Goal: Check status: Check status

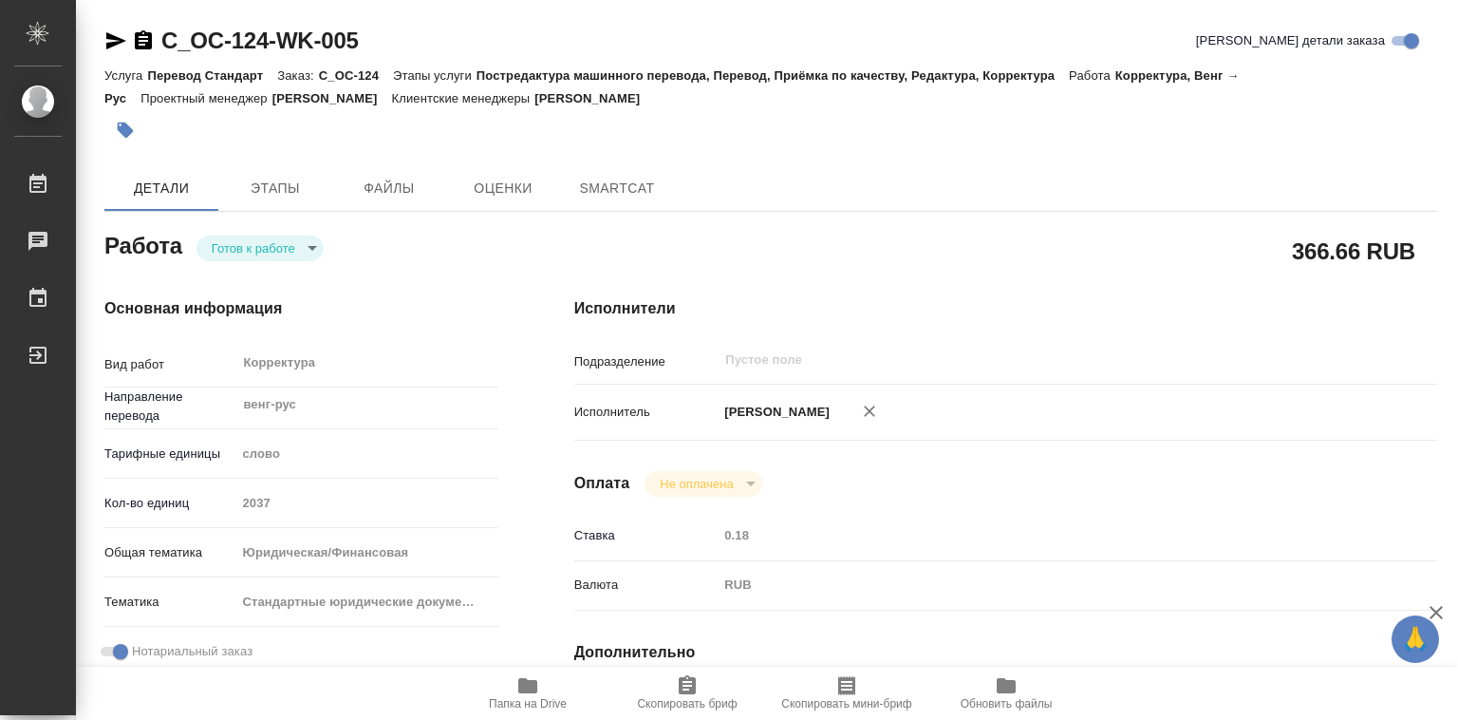
type textarea "x"
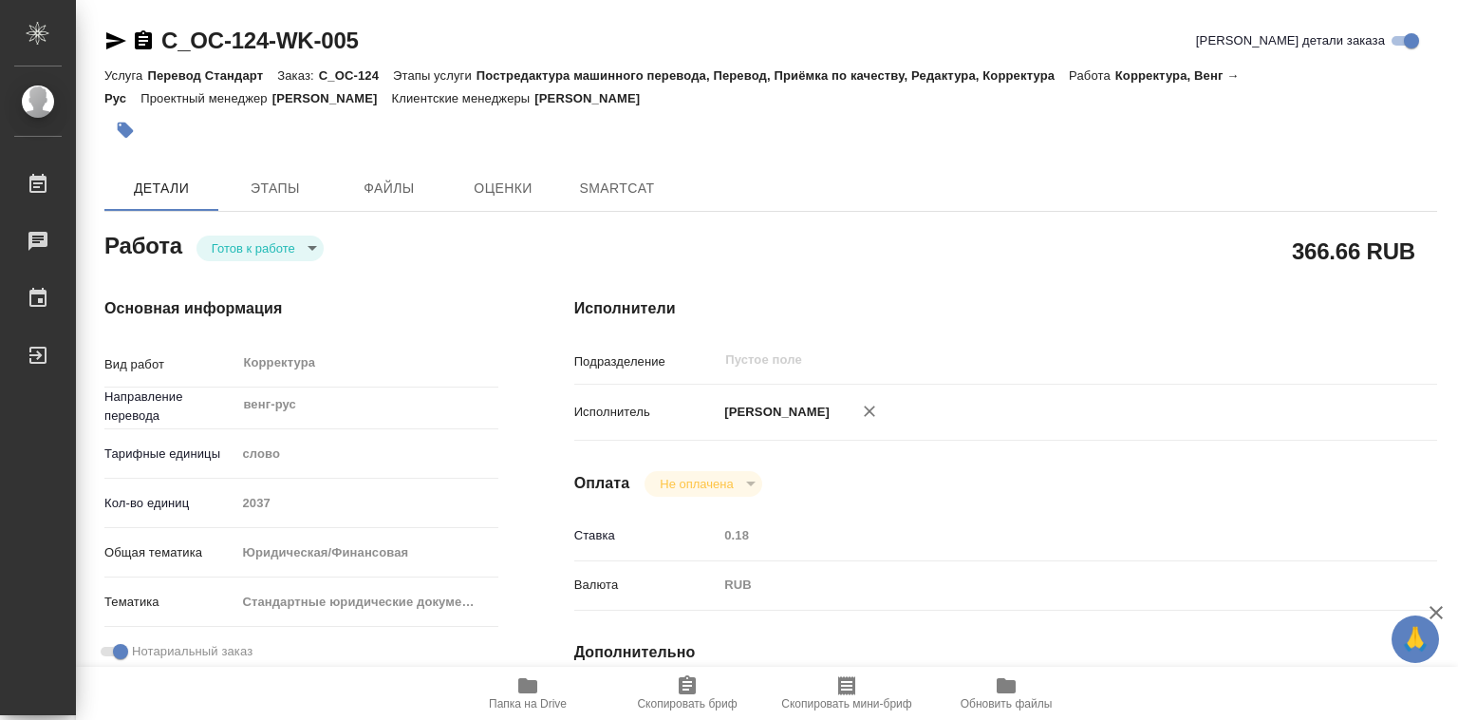
type textarea "x"
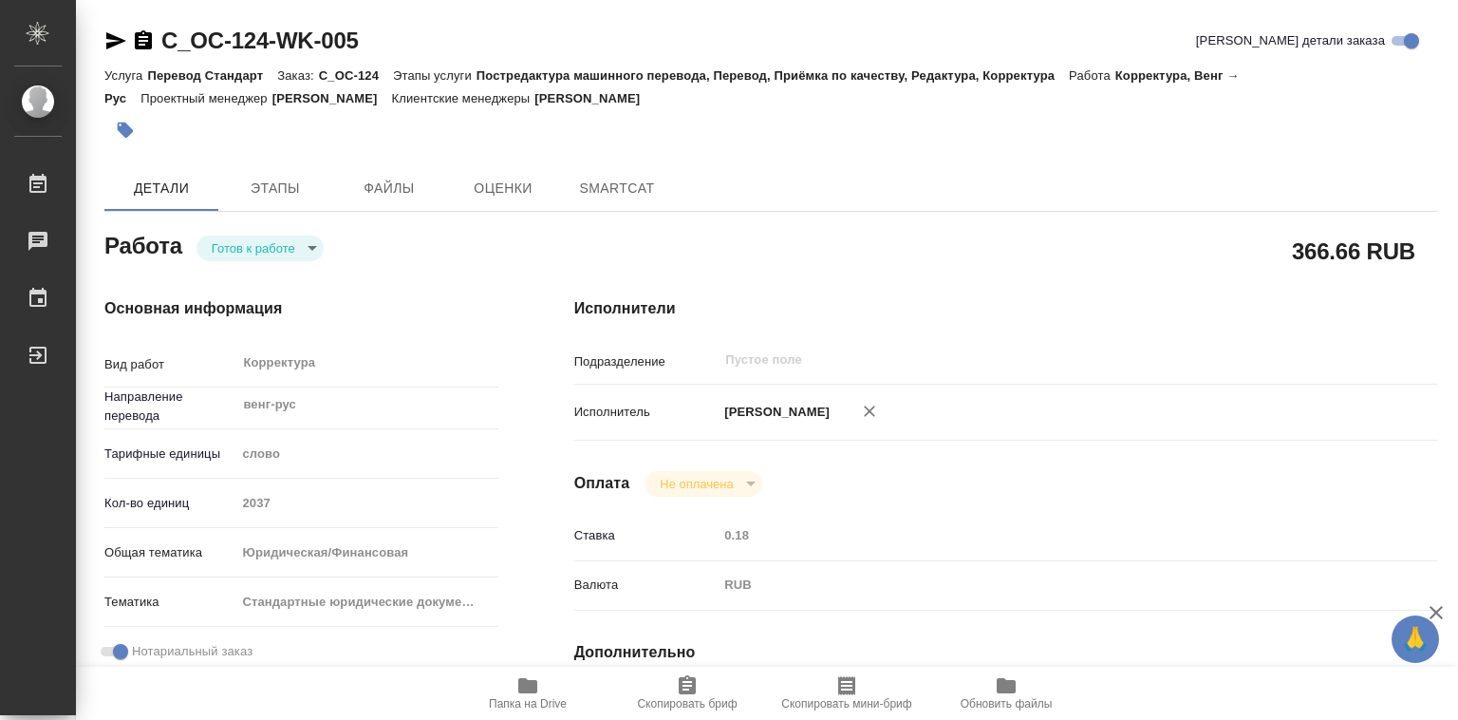
type textarea "x"
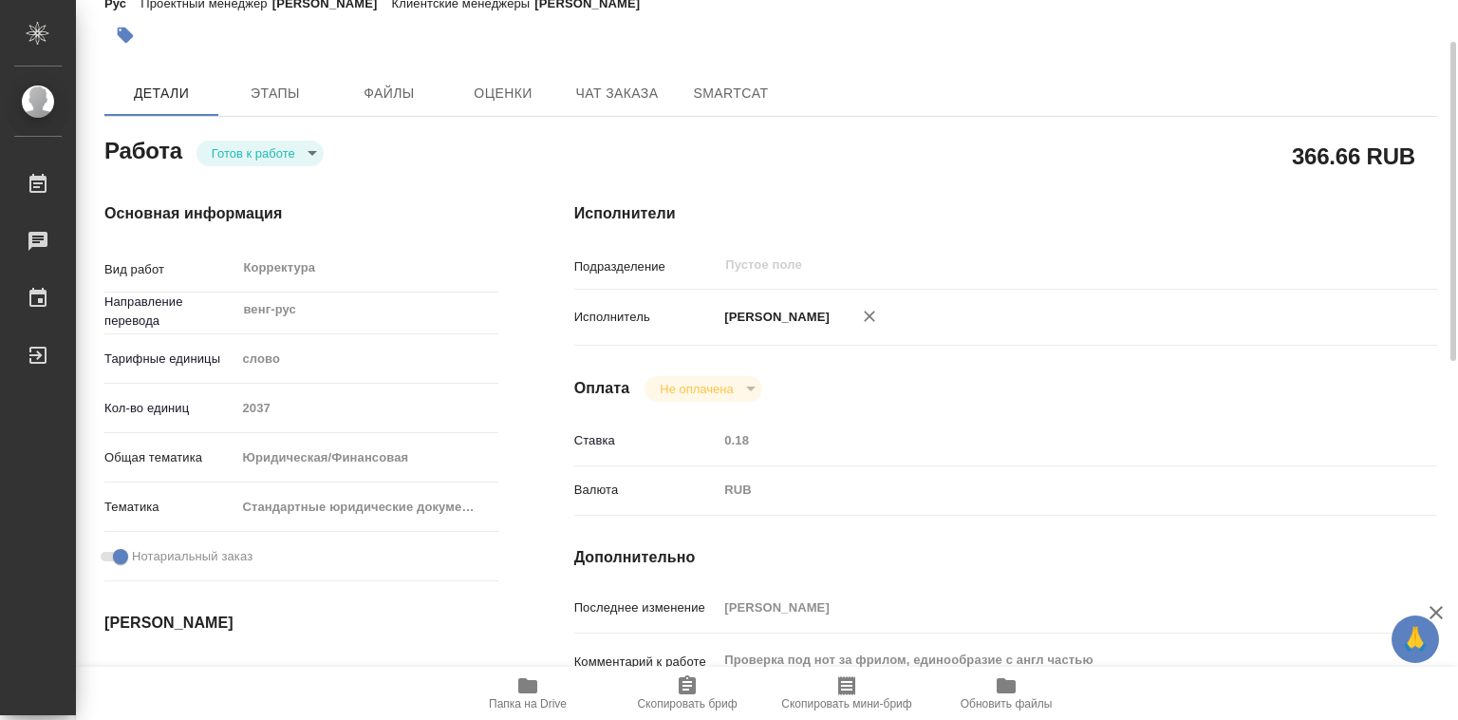
type textarea "x"
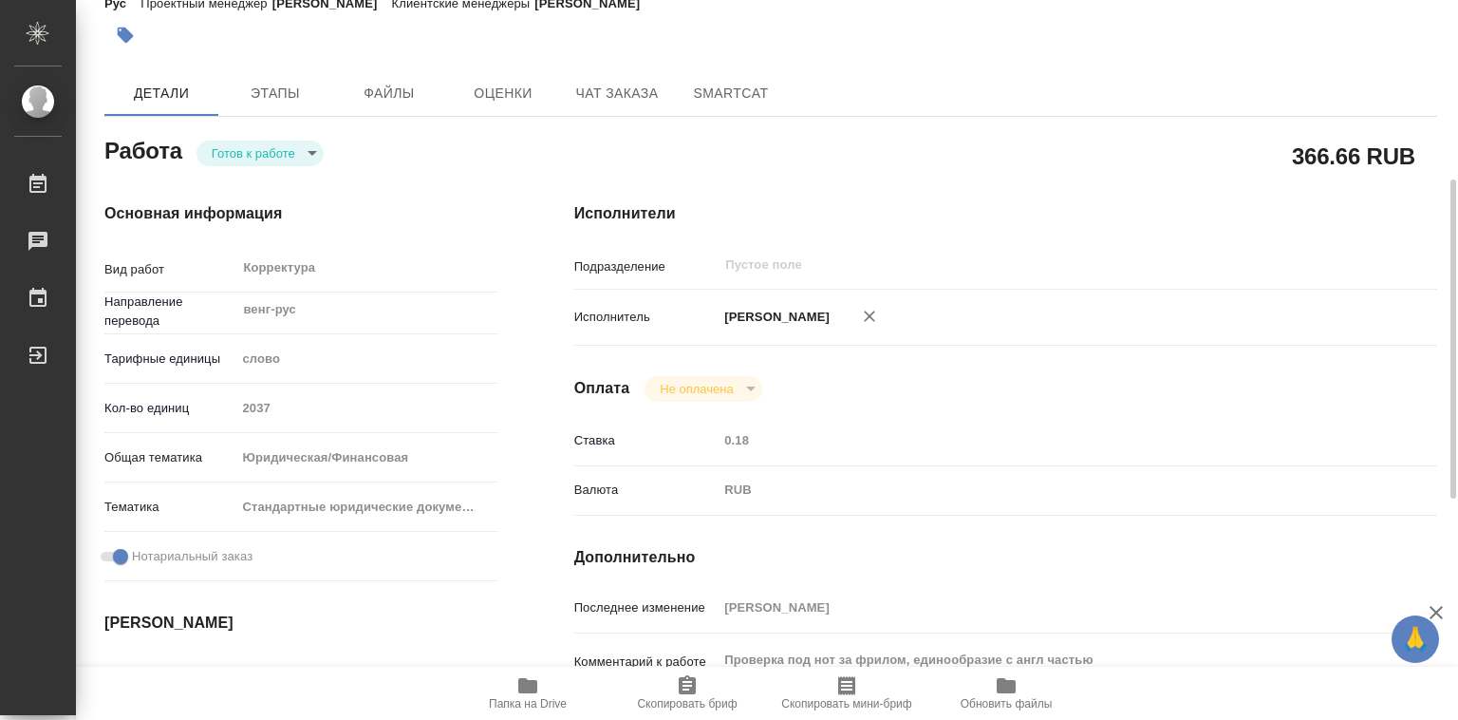
scroll to position [190, 0]
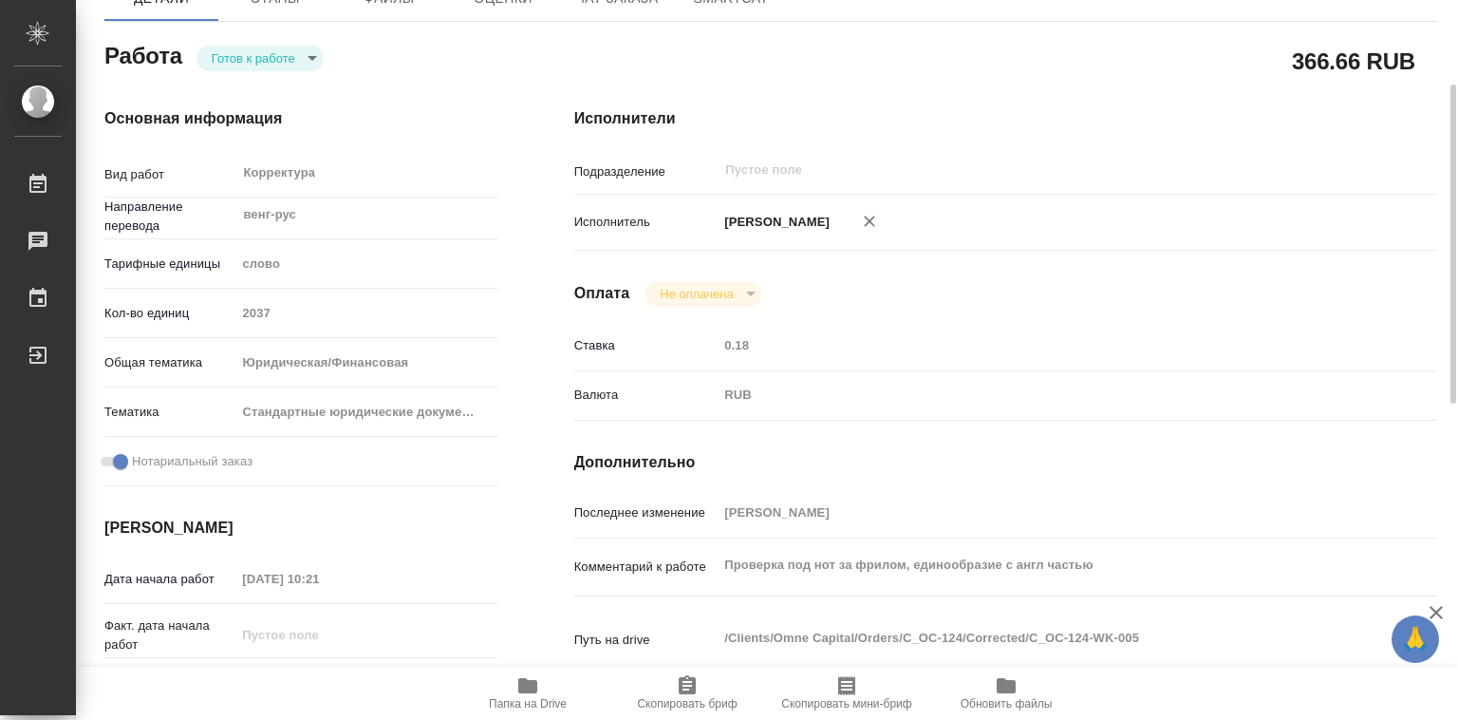
type textarea "x"
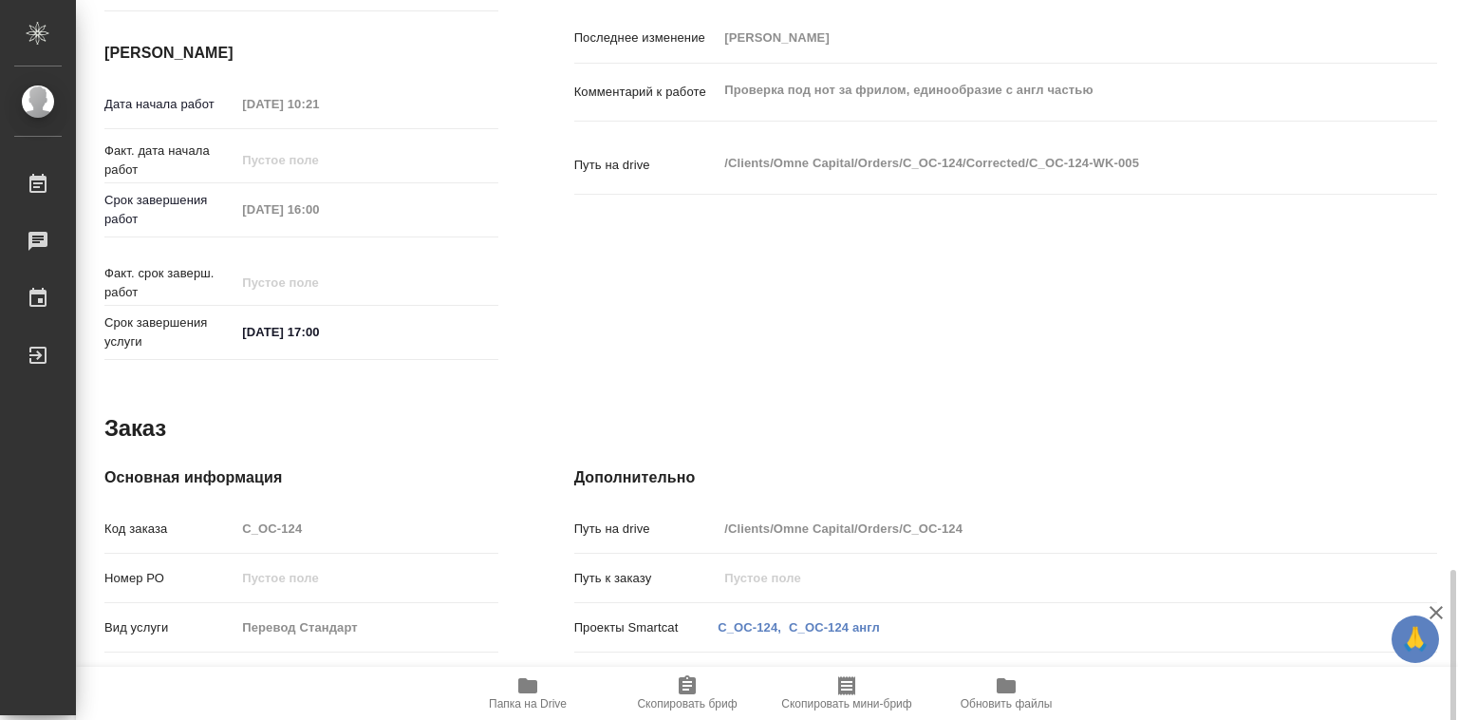
scroll to position [900, 0]
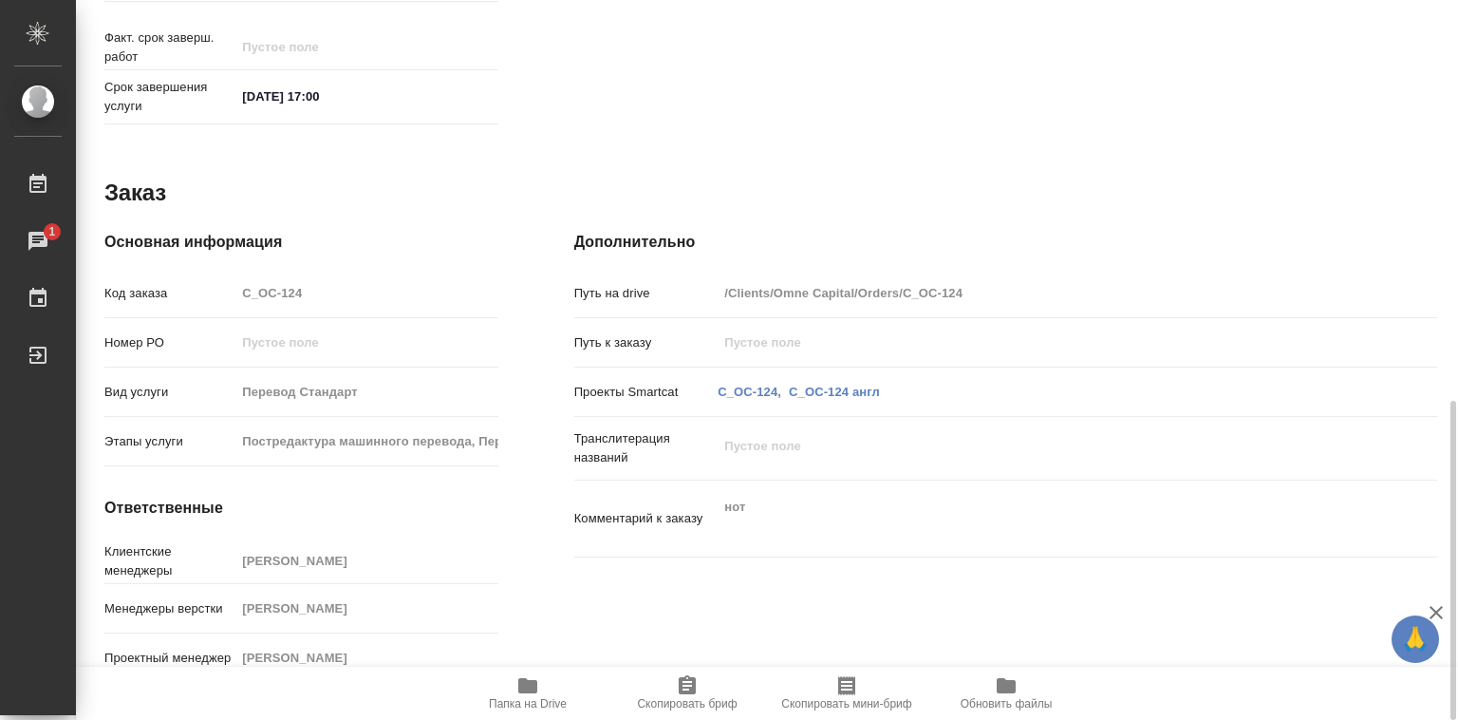
click at [524, 685] on icon "button" at bounding box center [527, 685] width 19 height 15
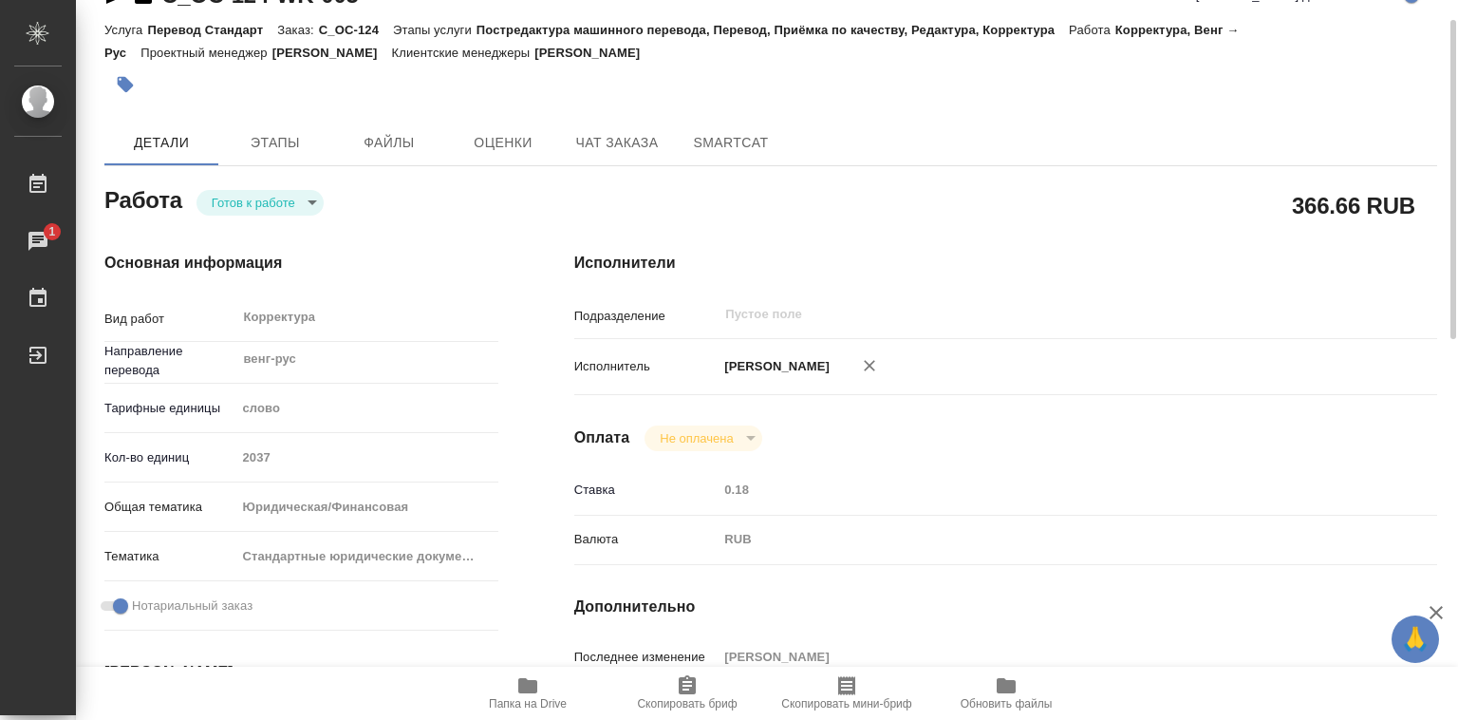
click at [302, 200] on body "🙏 .cls-1 fill:#fff; AWATERA Лебедева Юлия y.lebedeva Работы 1 Чаты График Выйти…" at bounding box center [729, 360] width 1458 height 720
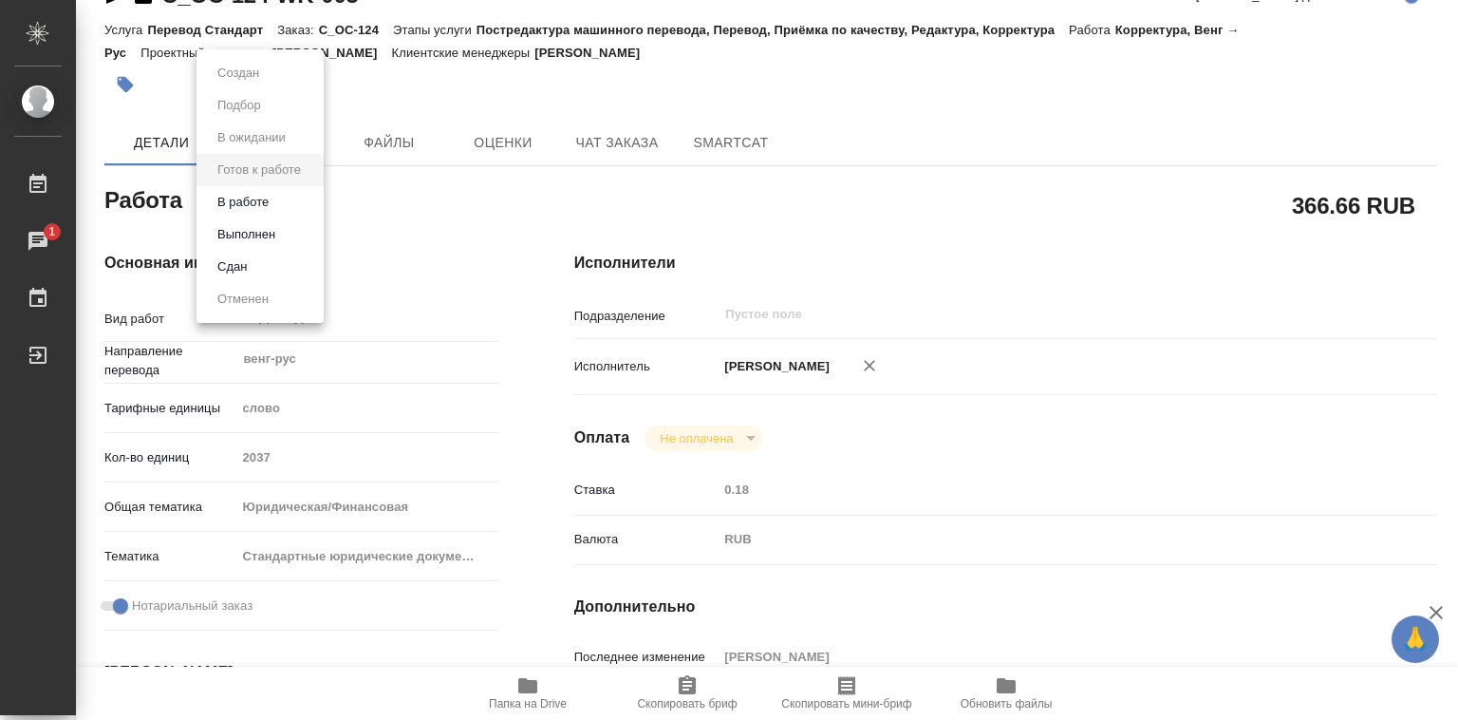
click at [283, 232] on li "Выполнен" at bounding box center [260, 234] width 127 height 32
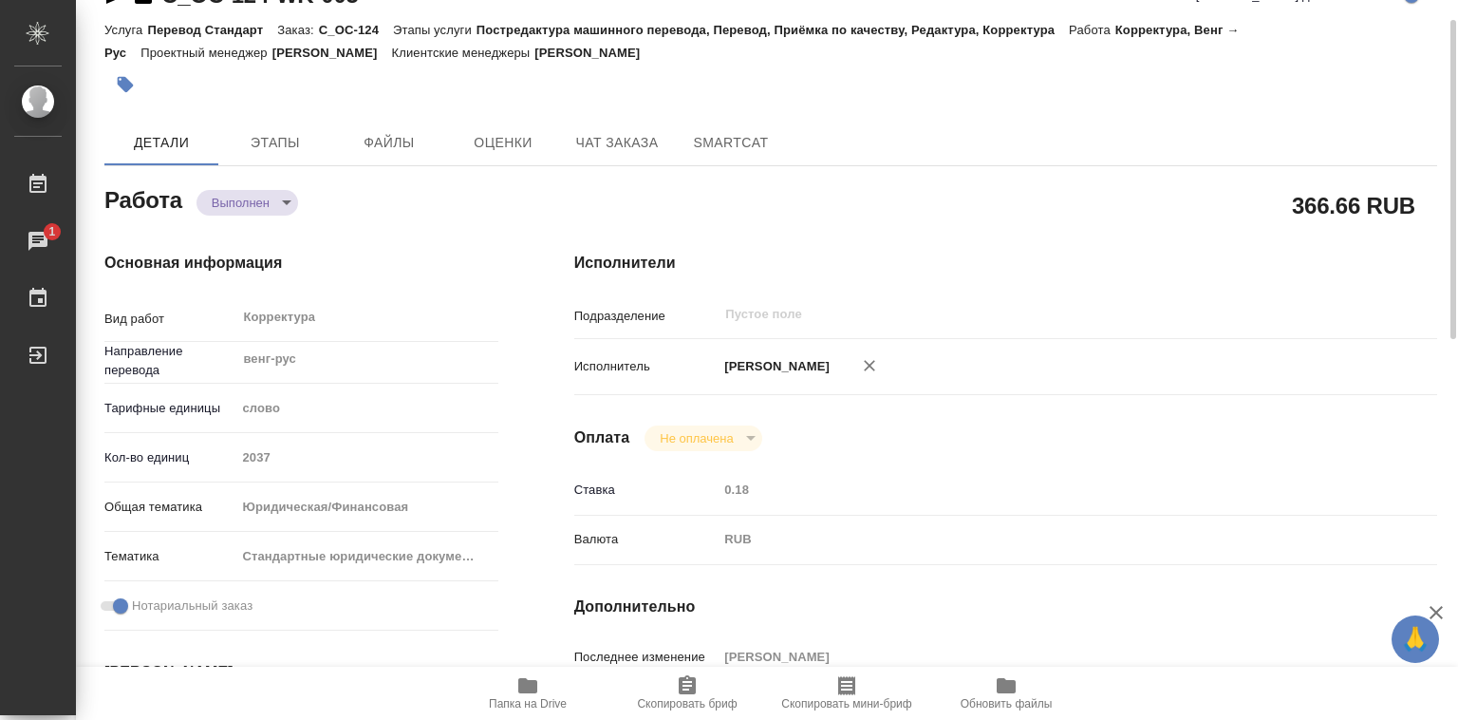
type textarea "x"
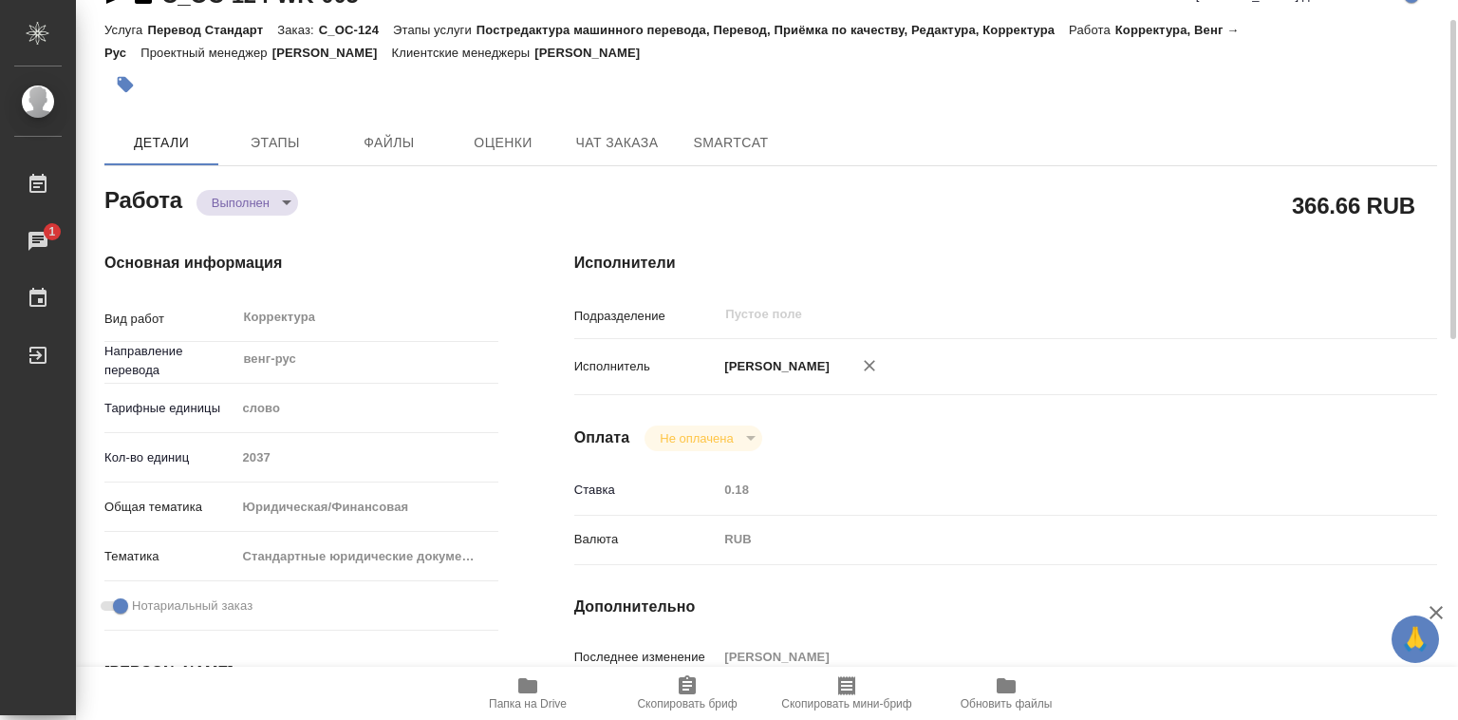
type textarea "x"
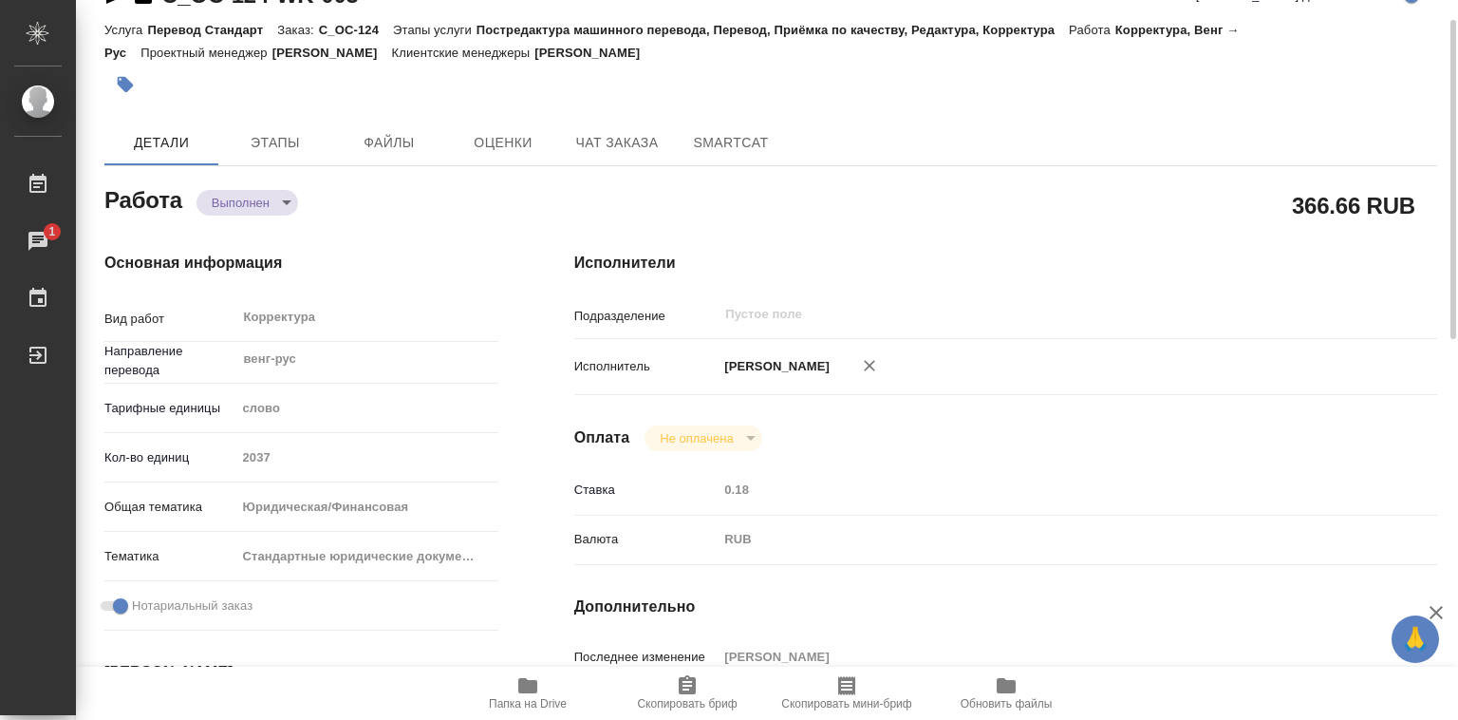
type textarea "x"
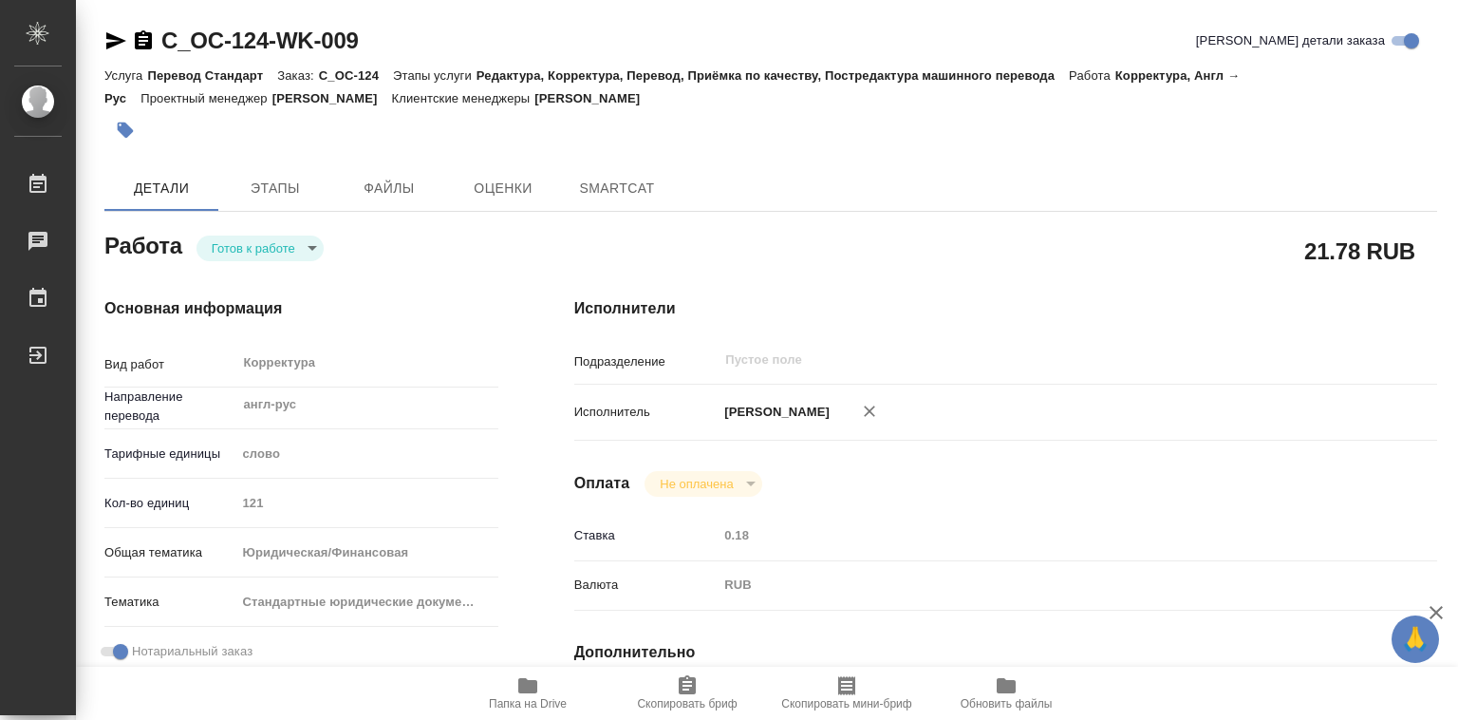
type textarea "x"
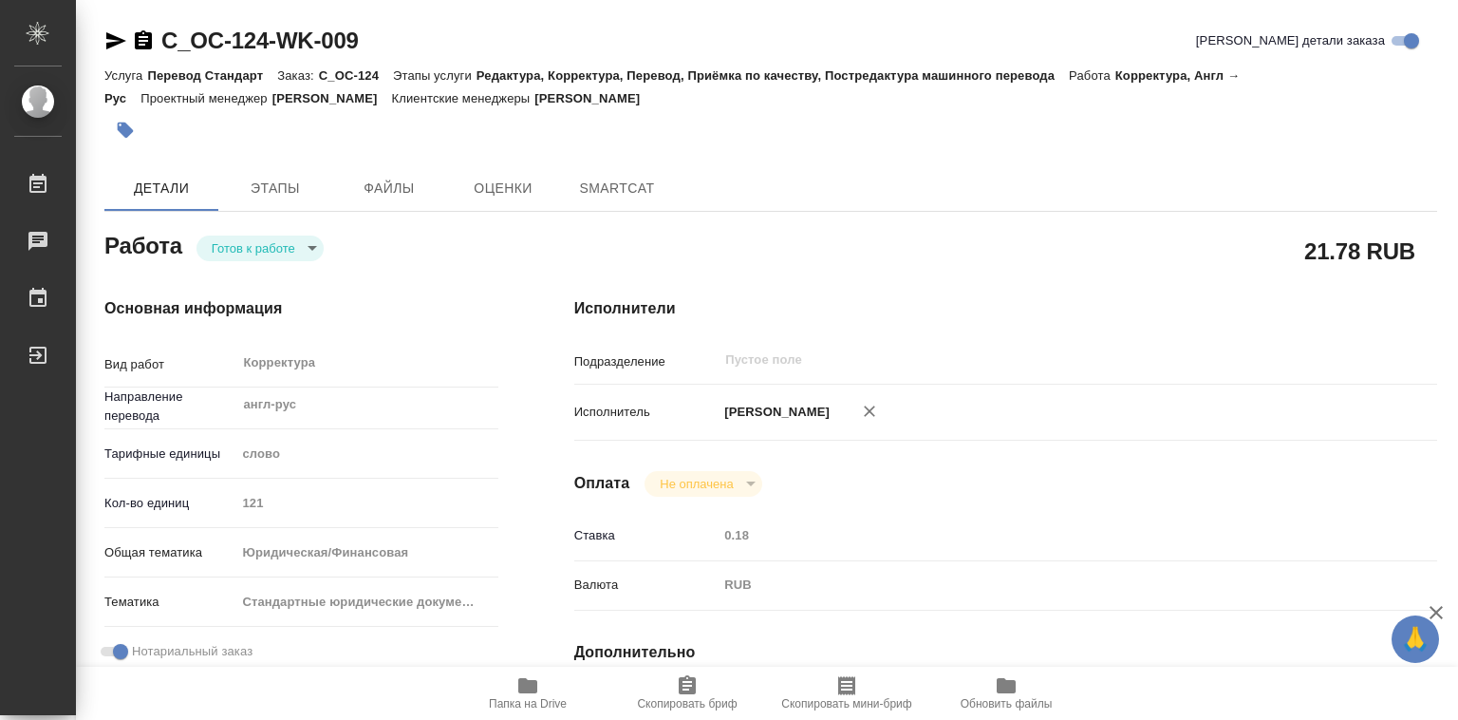
type textarea "x"
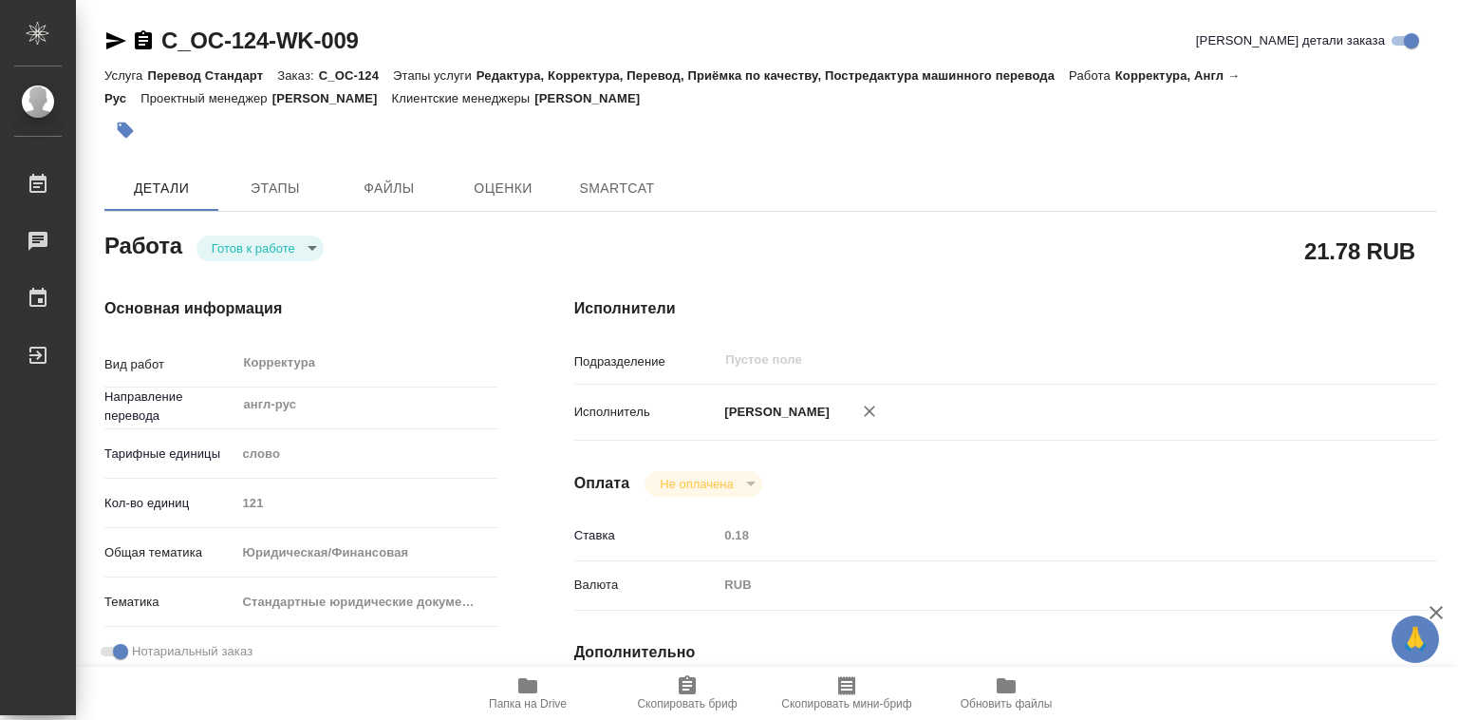
type textarea "x"
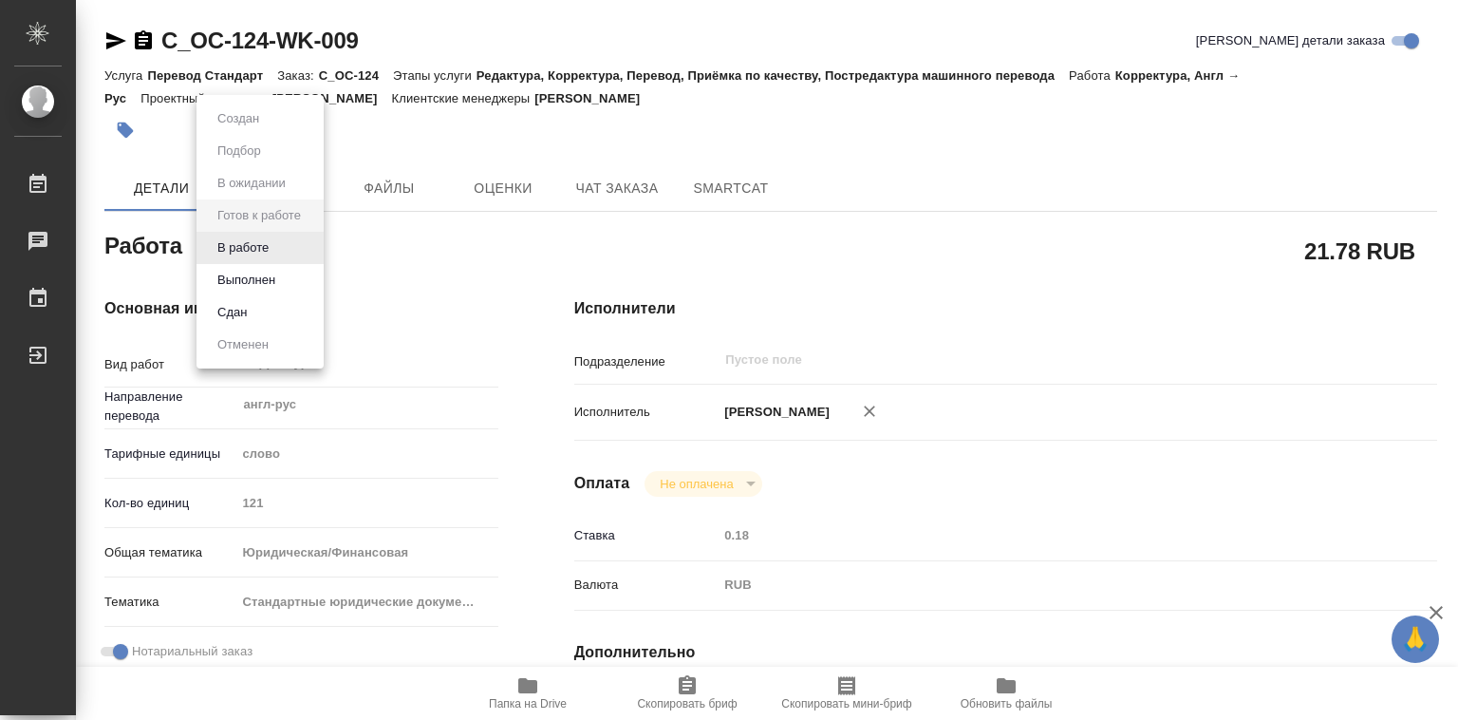
click at [315, 247] on body "🙏 .cls-1 fill:#fff; AWATERA [PERSON_NAME]lebedeva Работы Чаты График Выйти C_OC…" at bounding box center [729, 360] width 1458 height 720
type textarea "x"
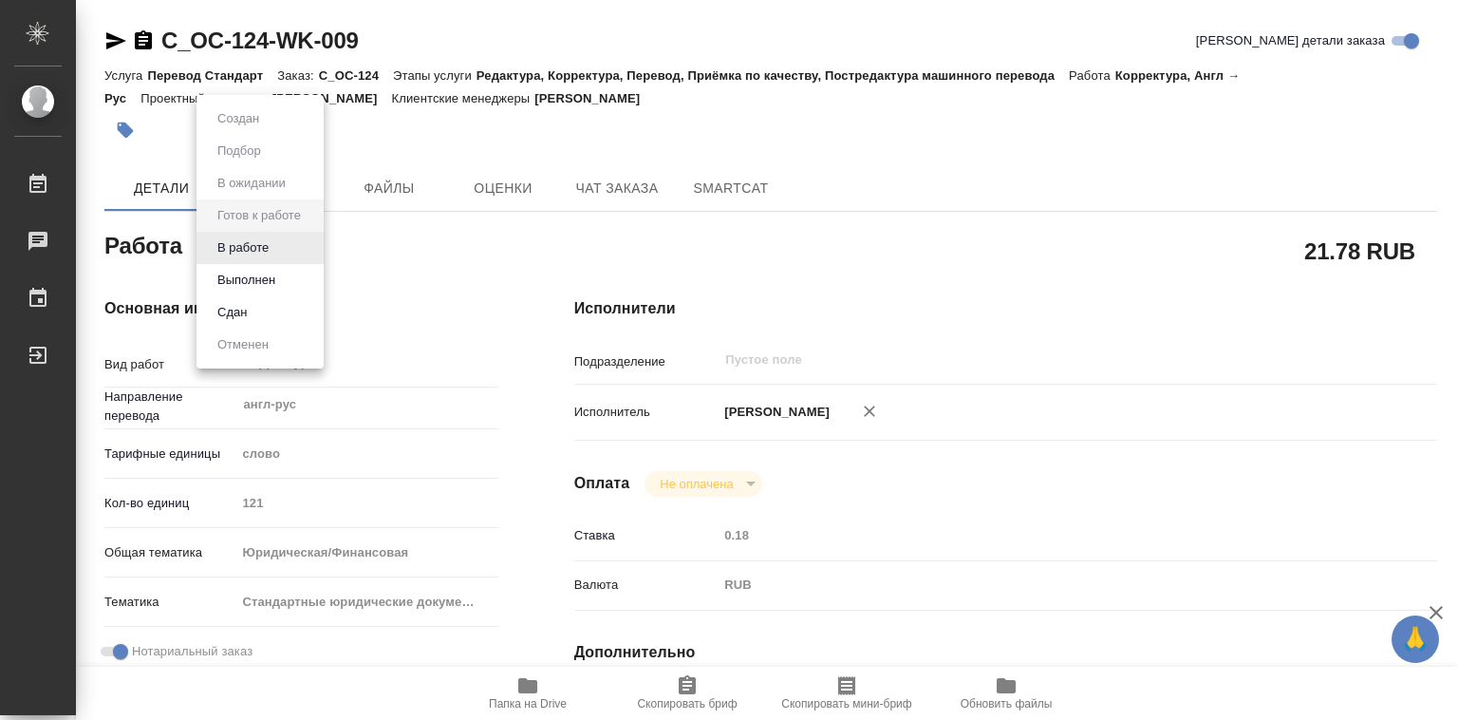
type textarea "x"
click at [254, 280] on button "Выполнен" at bounding box center [246, 280] width 69 height 21
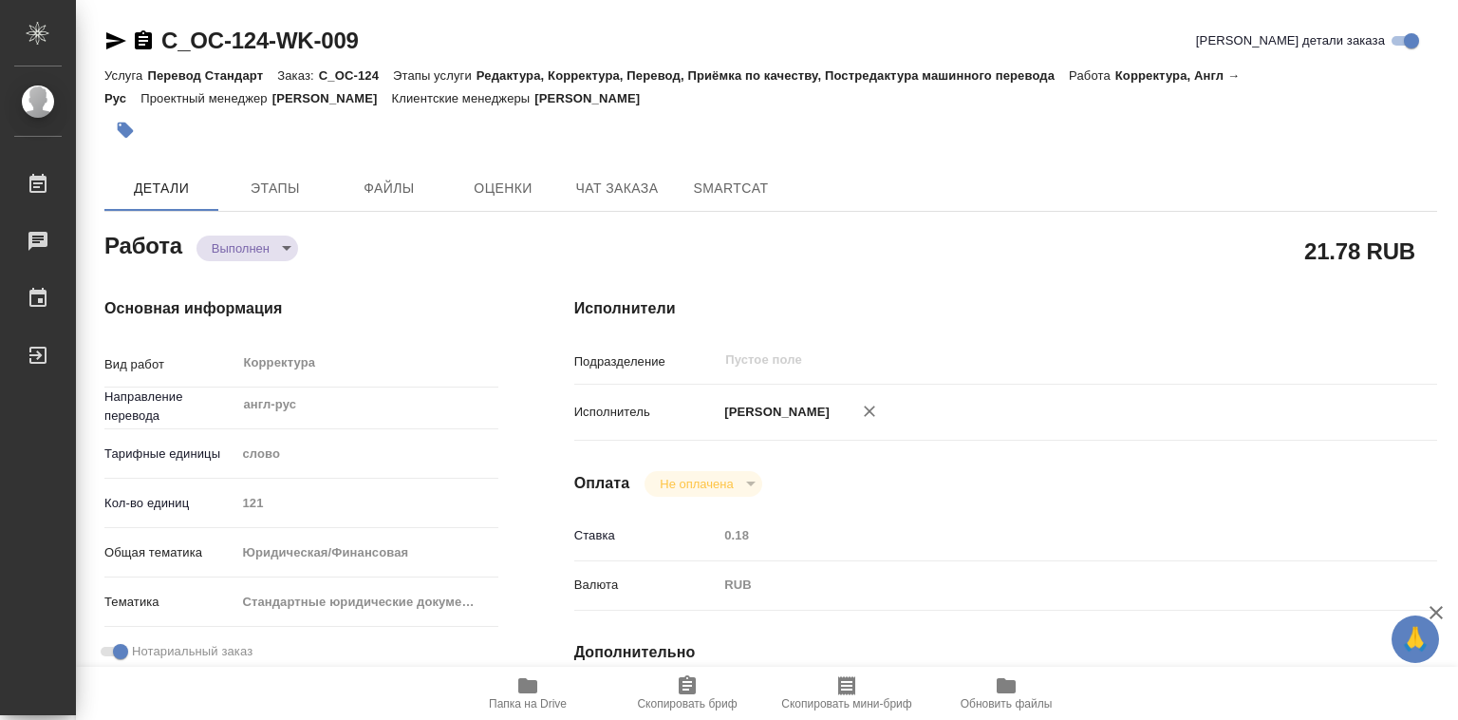
type textarea "x"
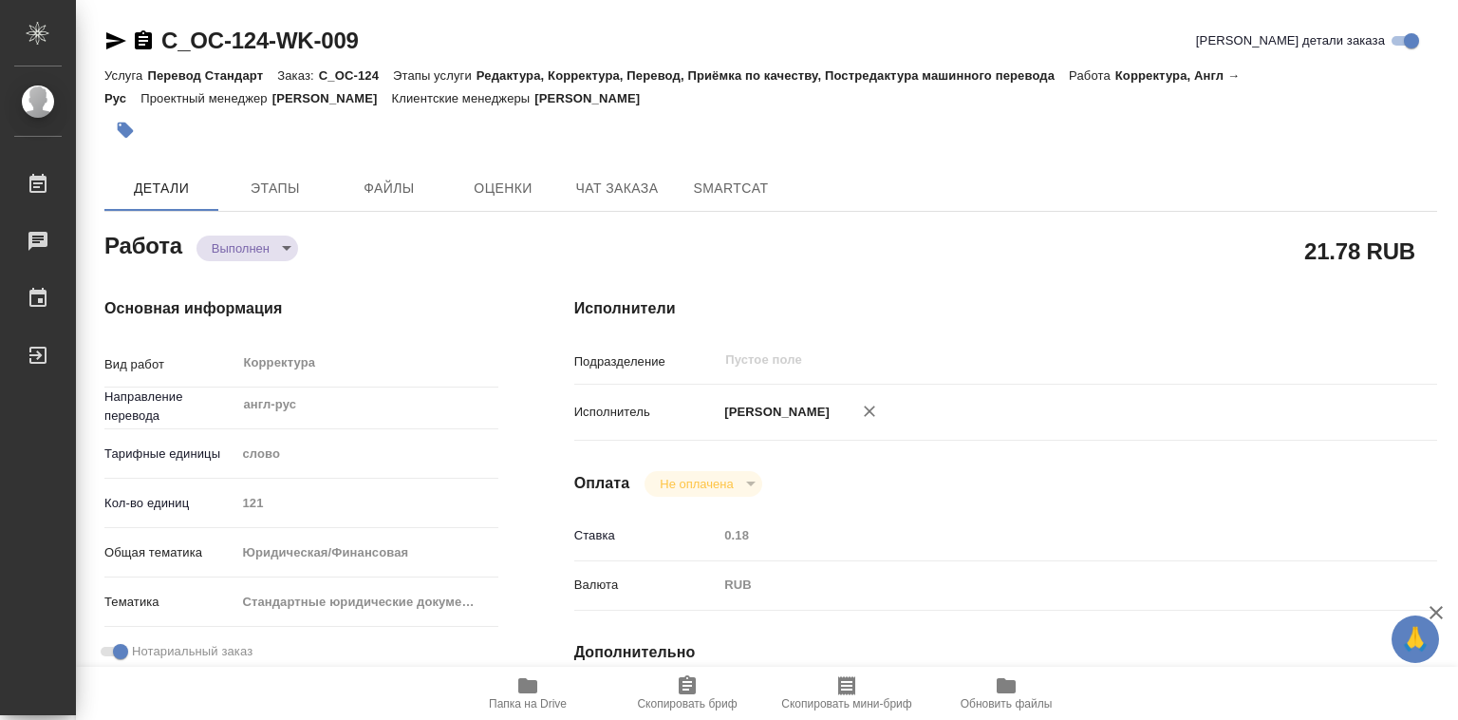
type textarea "x"
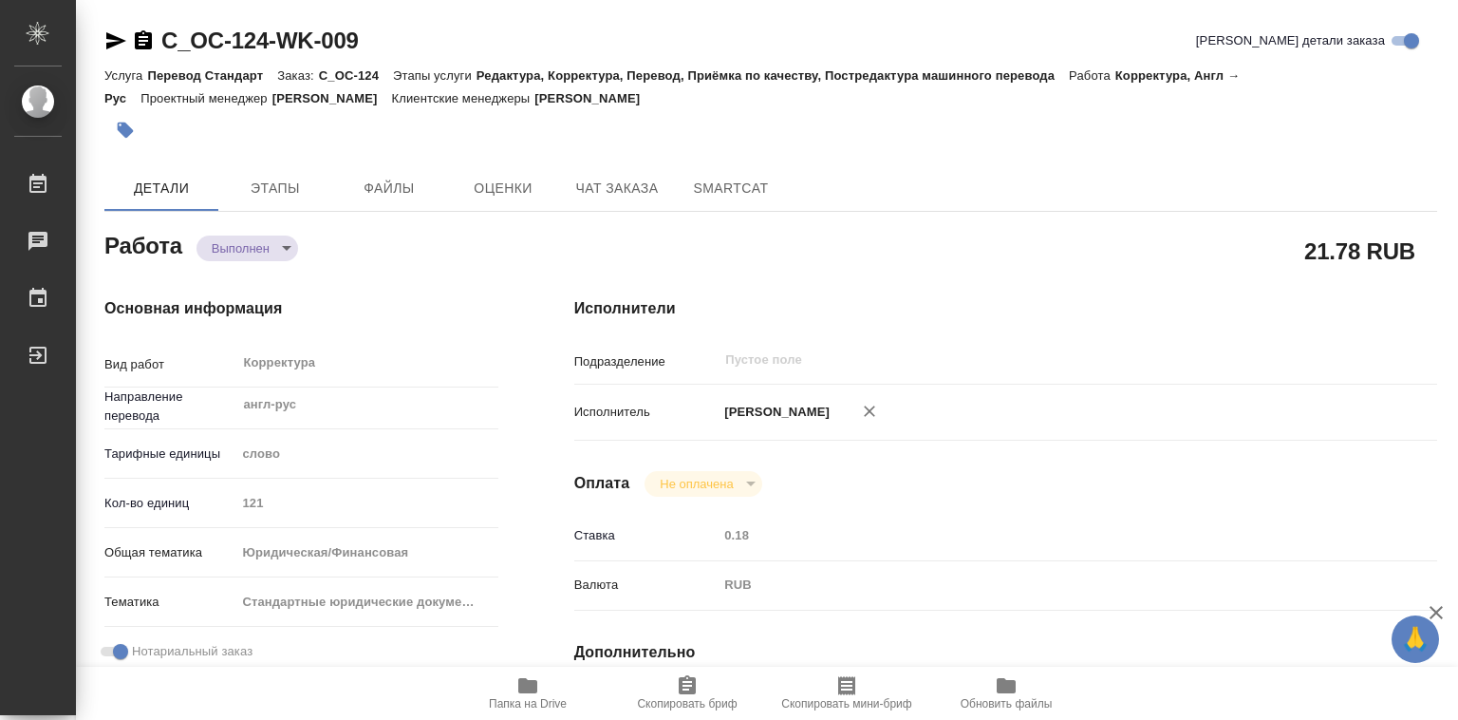
type textarea "x"
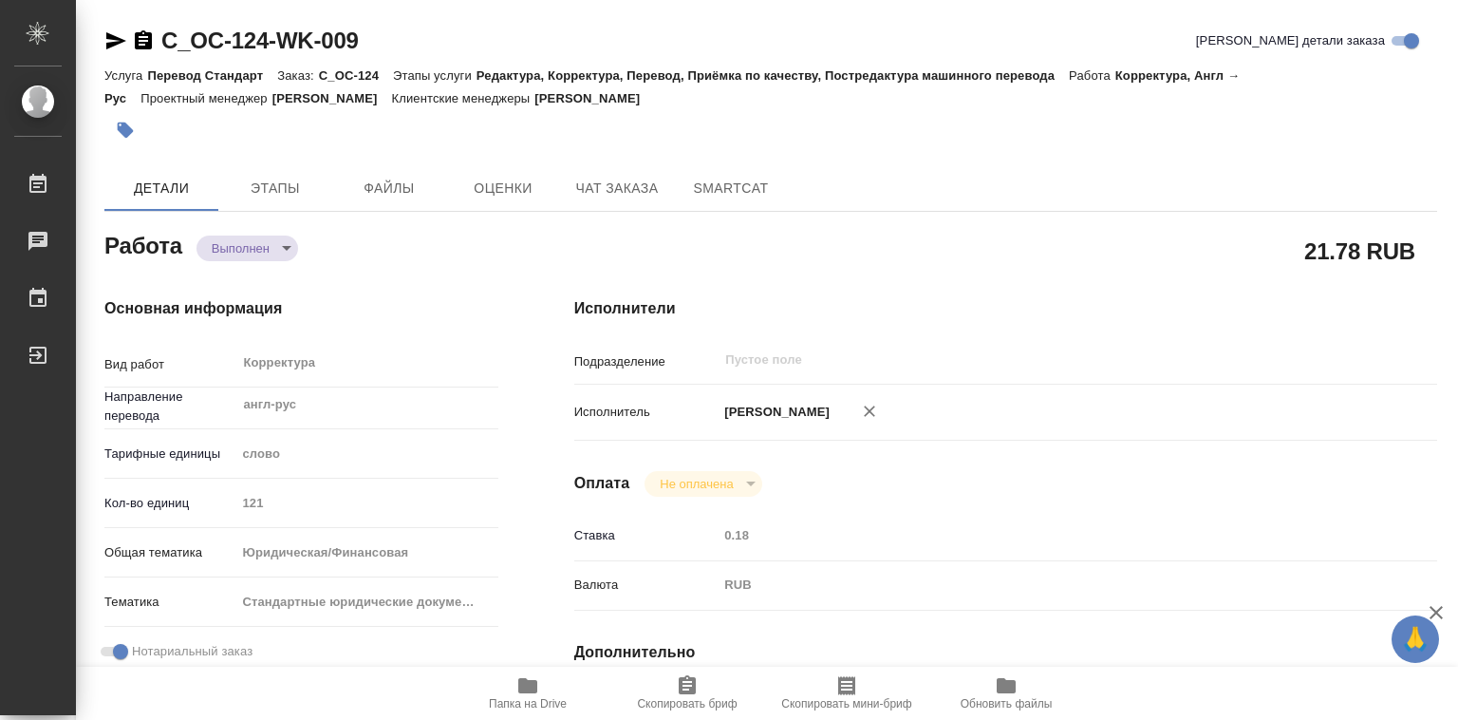
type textarea "x"
